Goal: Share content: Share content

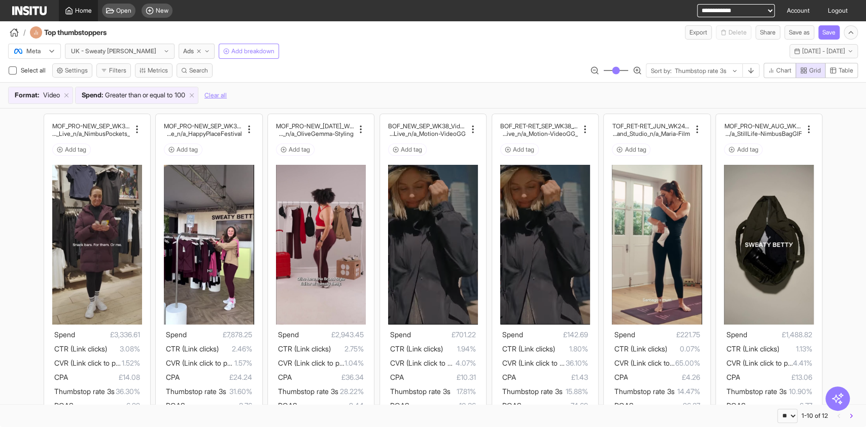
click at [74, 18] on link "Home" at bounding box center [78, 10] width 39 height 21
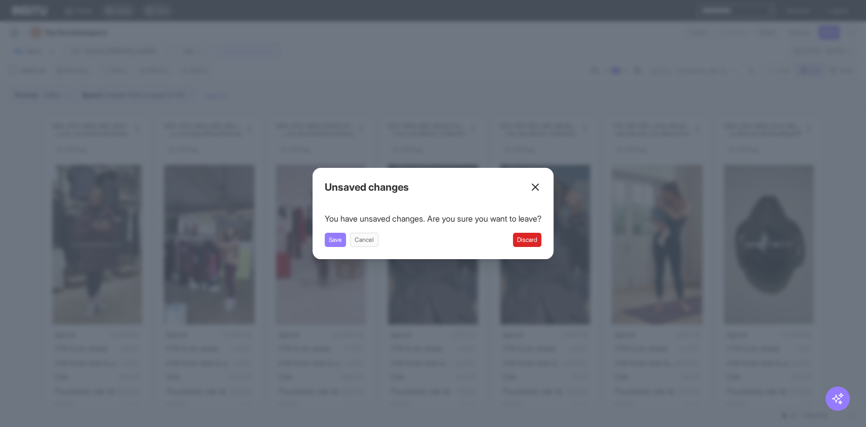
click at [538, 241] on button "Discard" at bounding box center [527, 240] width 28 height 14
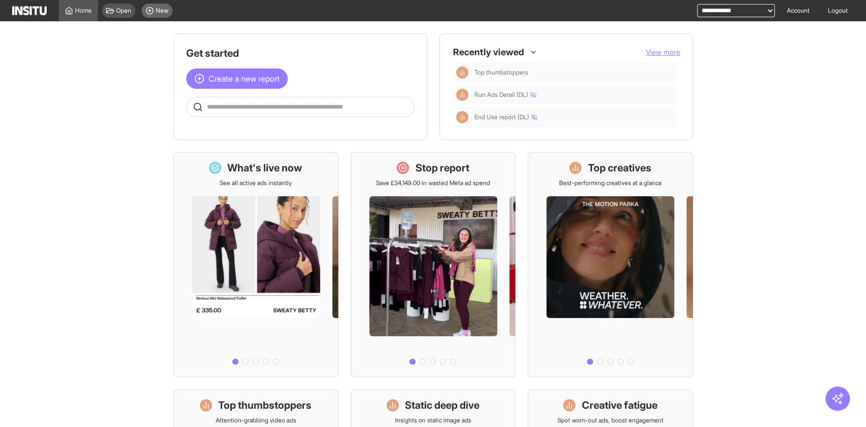
click at [166, 15] on div "New" at bounding box center [157, 11] width 31 height 14
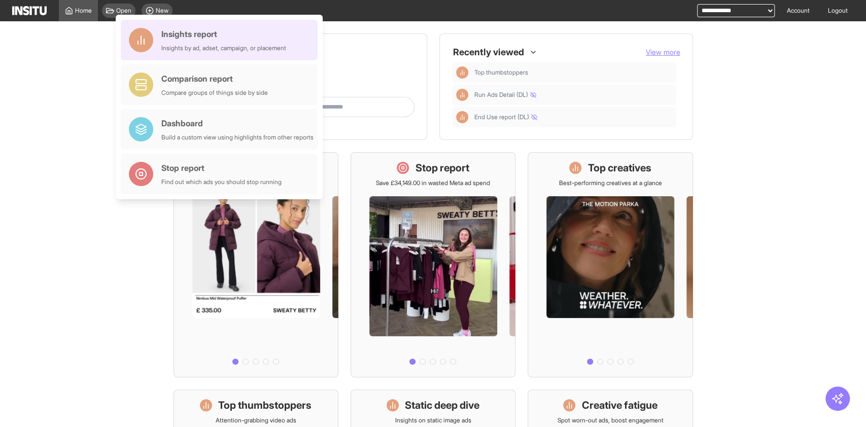
click at [212, 39] on div "Insights report" at bounding box center [223, 34] width 125 height 12
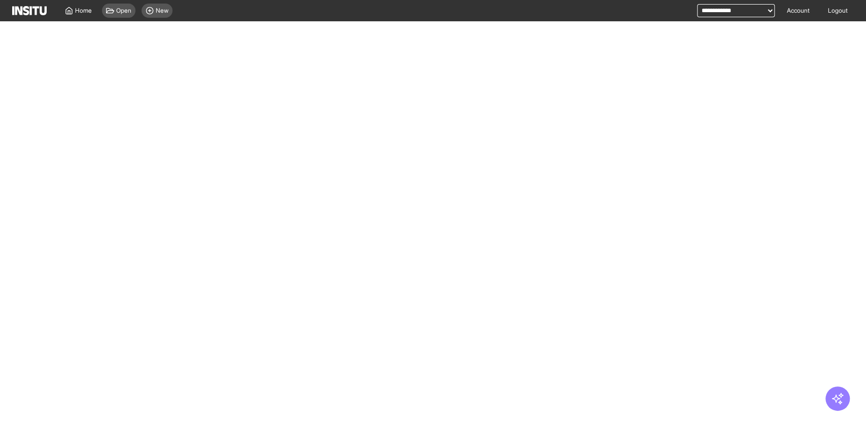
select select "**"
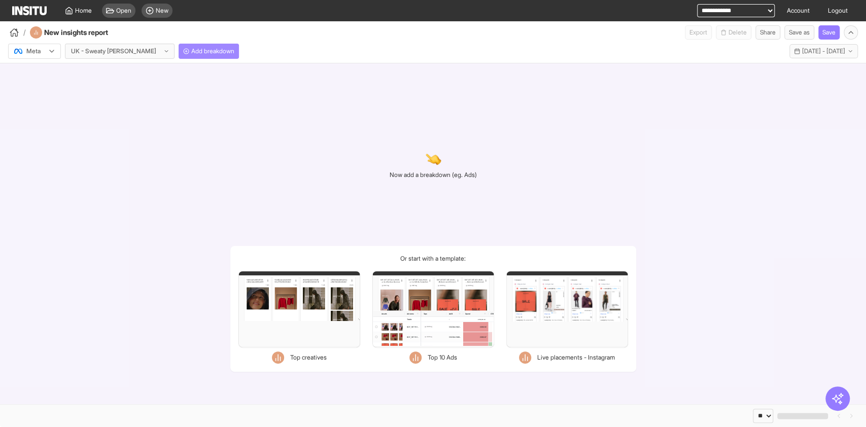
click at [179, 55] on button "Add breakdown" at bounding box center [209, 51] width 60 height 15
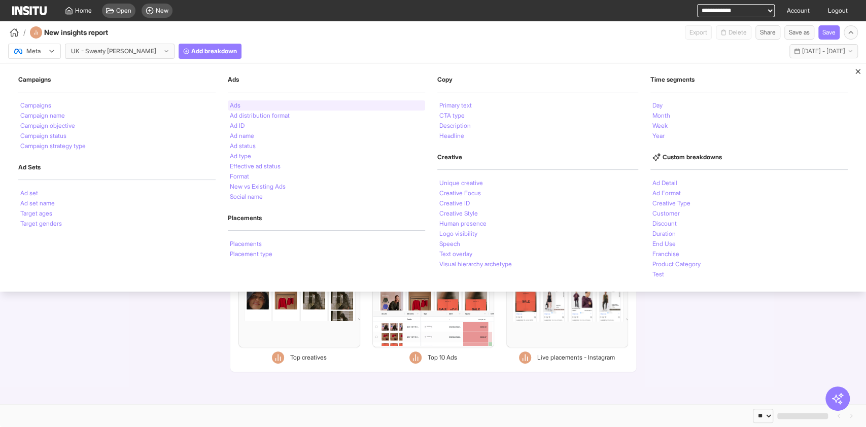
click at [250, 104] on div "Ads" at bounding box center [326, 105] width 197 height 10
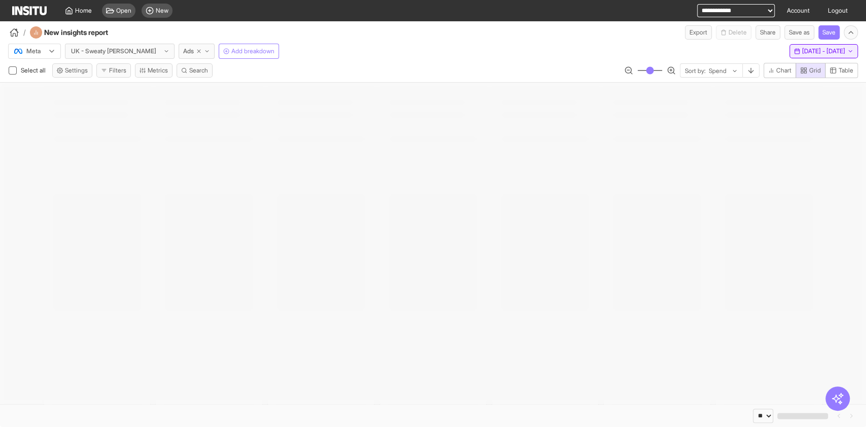
click at [817, 53] on span "[DATE] - [DATE]" at bounding box center [823, 51] width 43 height 8
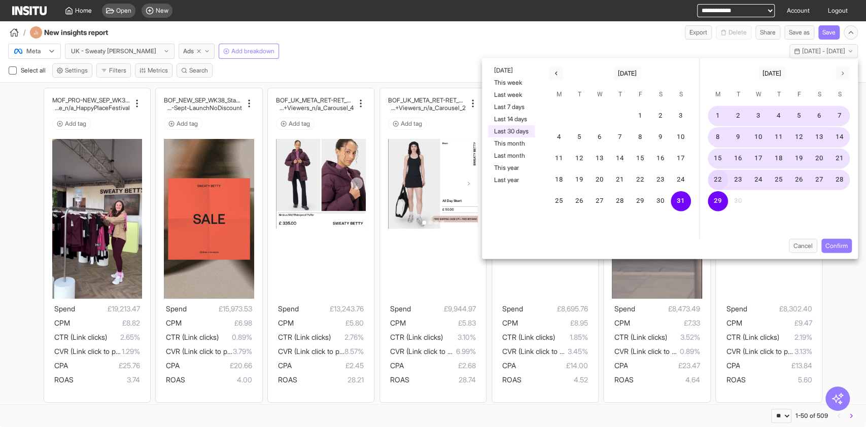
click at [714, 182] on button "22" at bounding box center [718, 180] width 20 height 20
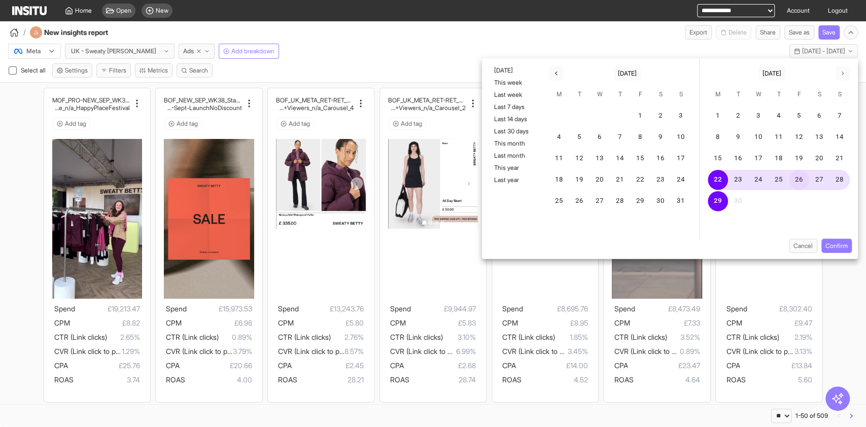
click at [795, 182] on button "26" at bounding box center [799, 180] width 20 height 20
click at [837, 239] on button "Confirm" at bounding box center [836, 246] width 30 height 14
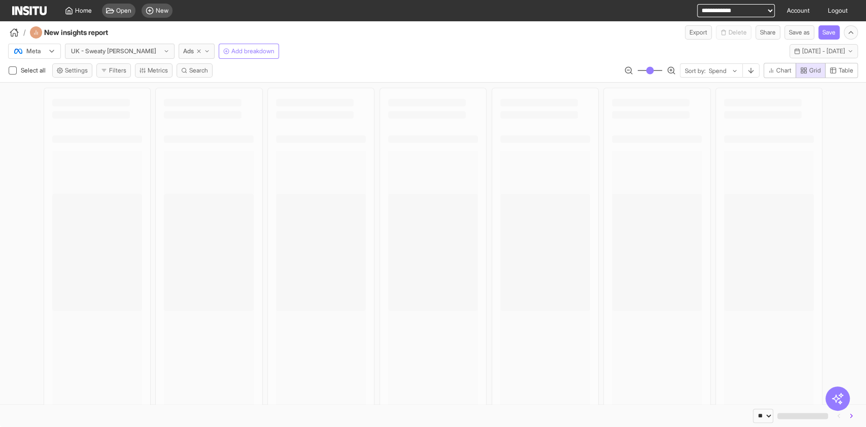
click at [834, 72] on icon "button" at bounding box center [833, 71] width 6 height 6
type button "table"
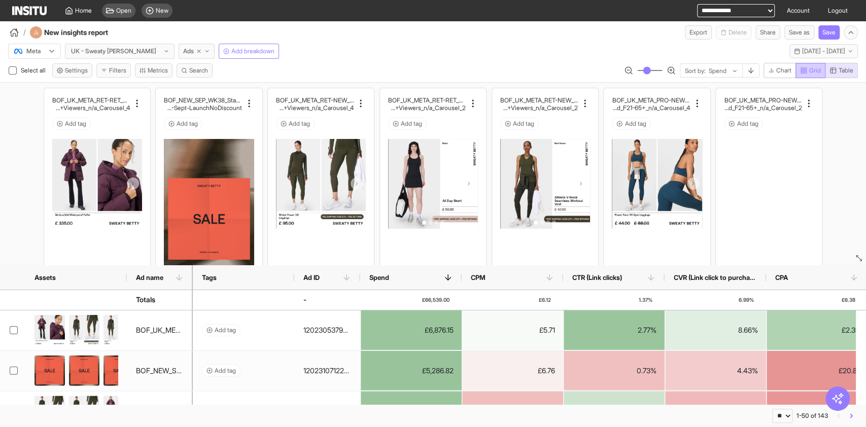
click at [814, 75] on button "Grid" at bounding box center [810, 70] width 30 height 15
type button "grid"
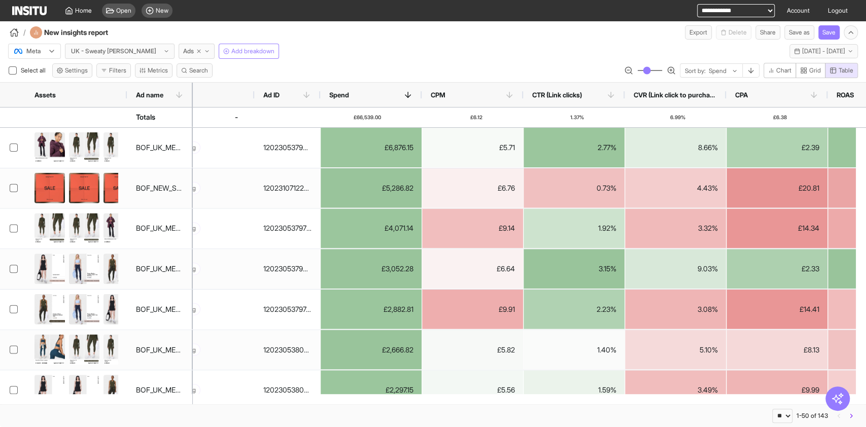
scroll to position [0, 113]
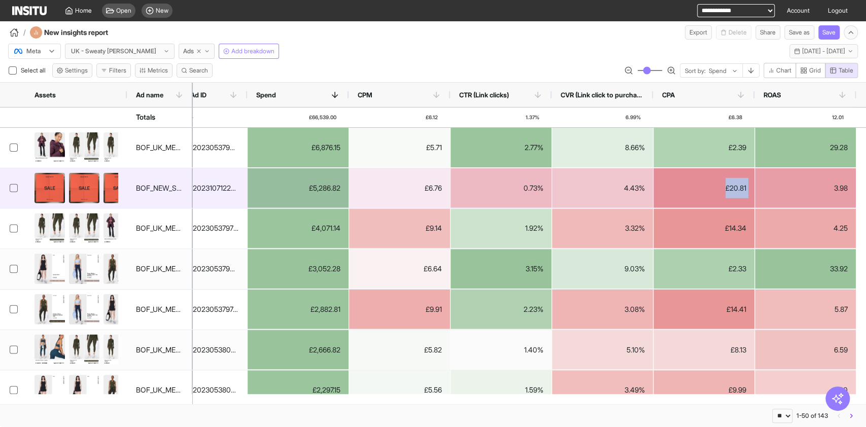
click at [654, 184] on div "£20.81" at bounding box center [703, 188] width 101 height 40
click at [731, 188] on div "£20.81" at bounding box center [703, 188] width 101 height 40
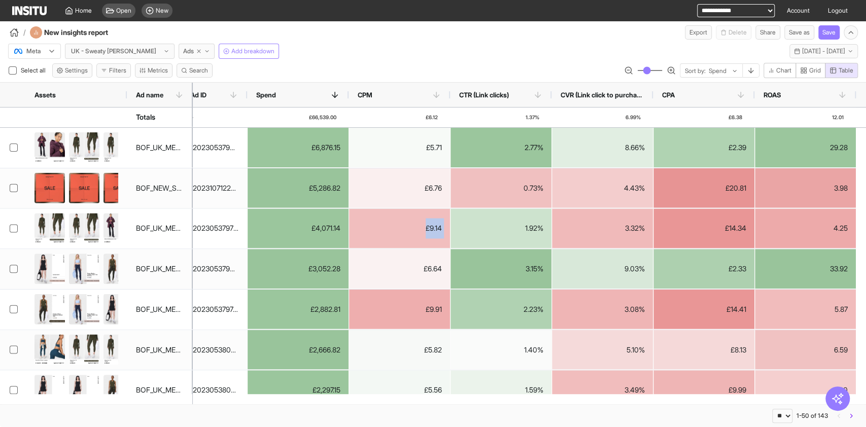
click at [421, 236] on div "£9.14" at bounding box center [399, 228] width 101 height 40
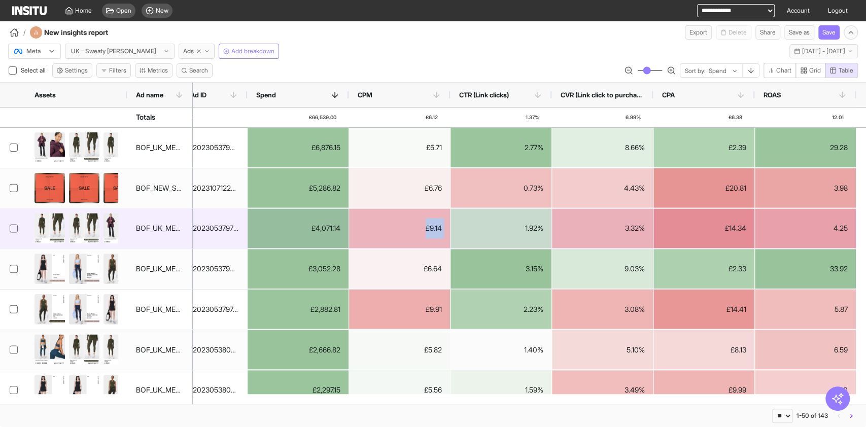
click at [472, 233] on div "1.92%" at bounding box center [500, 228] width 101 height 40
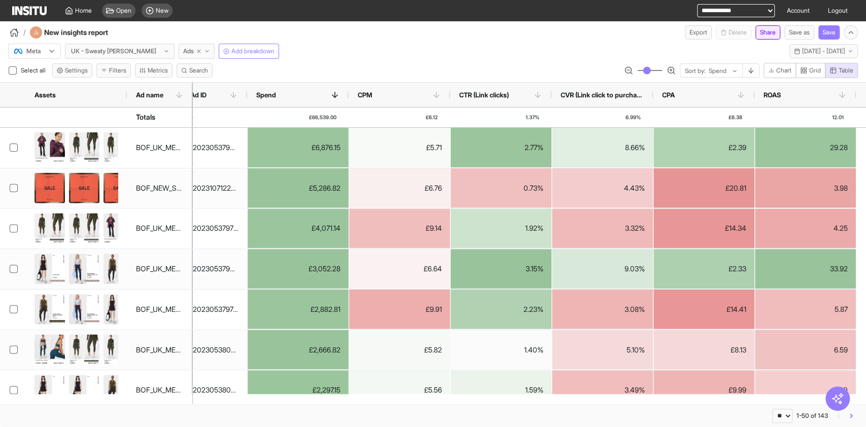
click at [759, 31] on button "Share" at bounding box center [767, 32] width 25 height 14
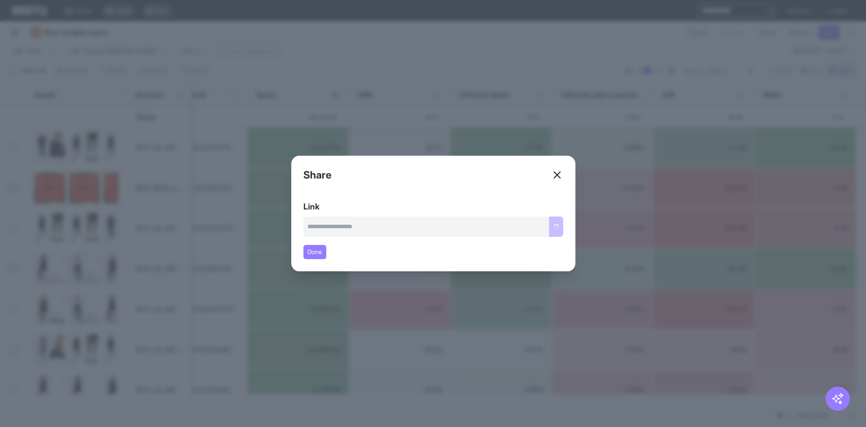
type input "**********"
click at [550, 225] on button "Copy link" at bounding box center [546, 227] width 34 height 20
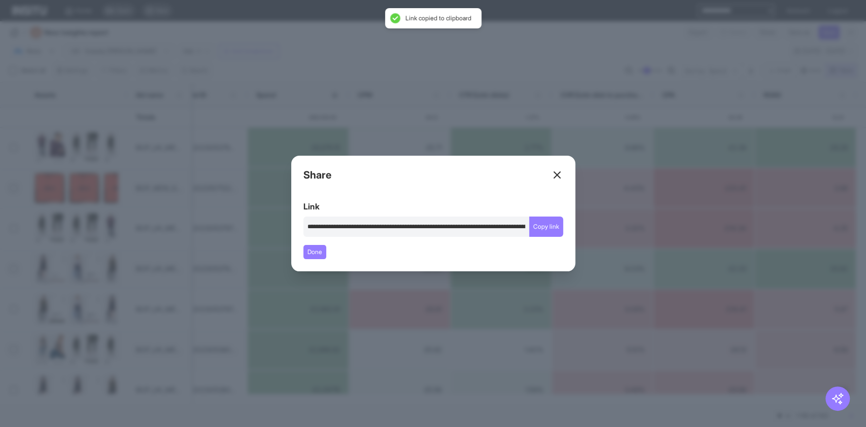
click at [562, 22] on div "Close overlay" at bounding box center [433, 213] width 866 height 427
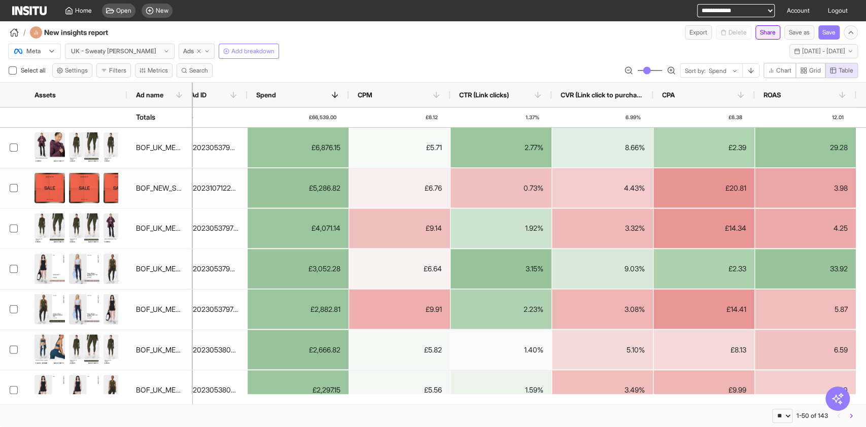
click at [765, 28] on button "Share" at bounding box center [767, 32] width 25 height 14
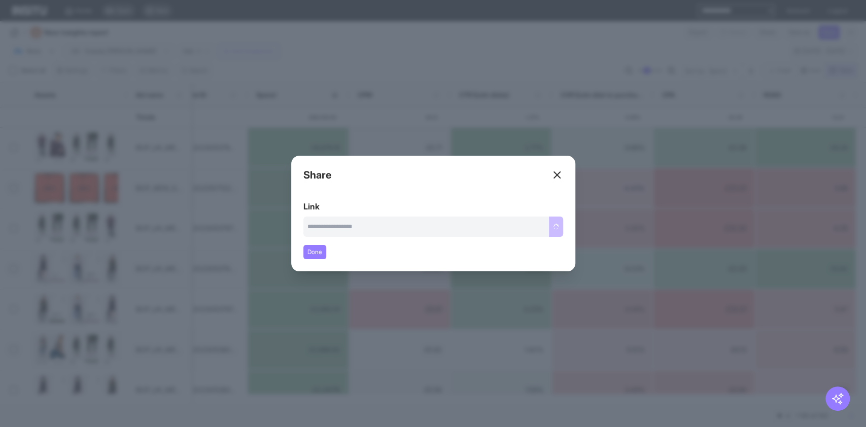
type input "**********"
click at [549, 229] on button "Copy link" at bounding box center [546, 227] width 34 height 20
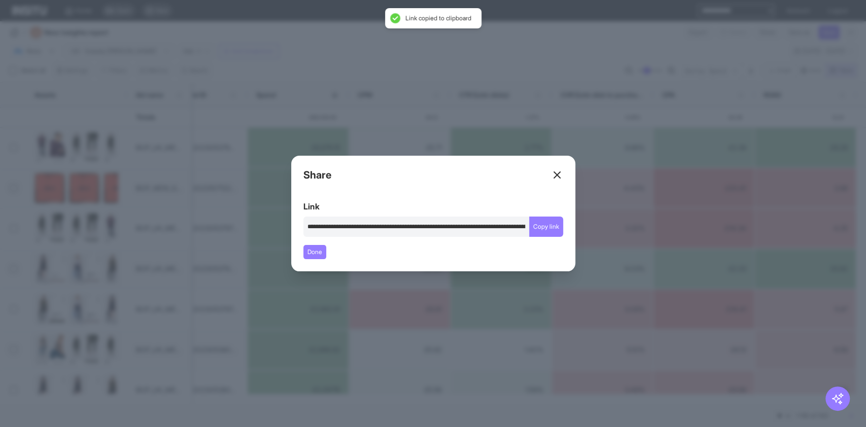
click at [617, 266] on div "Close overlay" at bounding box center [433, 213] width 866 height 427
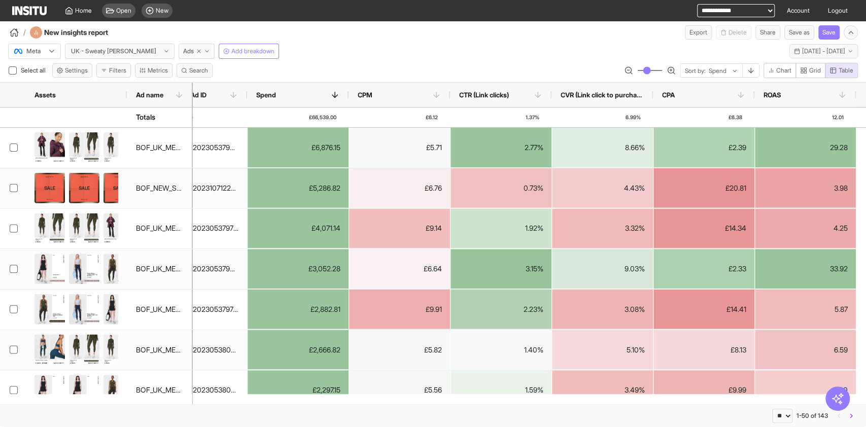
click at [50, 54] on icon at bounding box center [52, 51] width 8 height 8
click at [410, 41] on div "Meta UK - Sweaty [PERSON_NAME] Ads Add breakdown [DATE] - [DATE] [DATE] - [DATE]" at bounding box center [433, 49] width 866 height 19
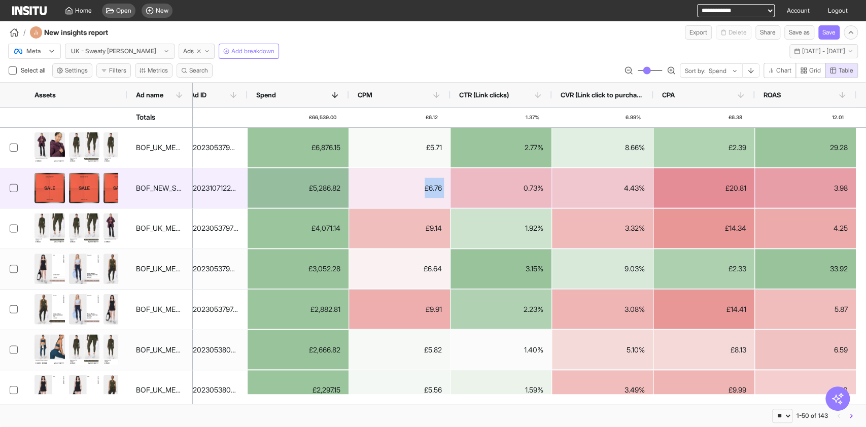
click at [427, 185] on div "£6.76" at bounding box center [399, 188] width 101 height 40
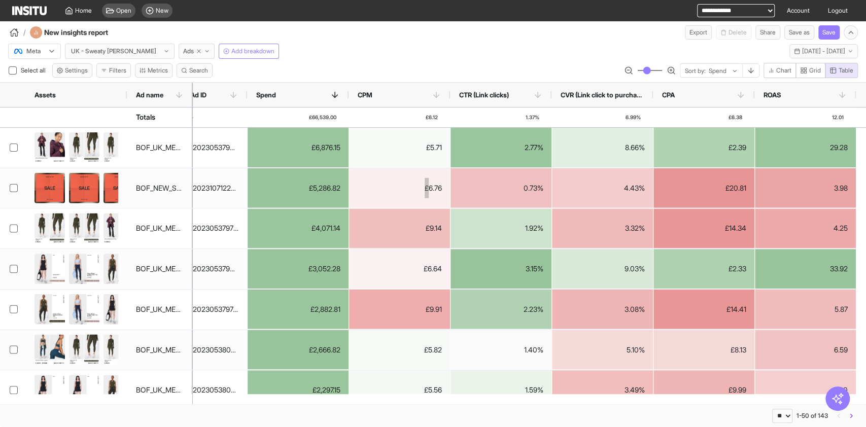
click at [468, 272] on div "3.15%" at bounding box center [500, 269] width 101 height 40
